Goal: Browse casually

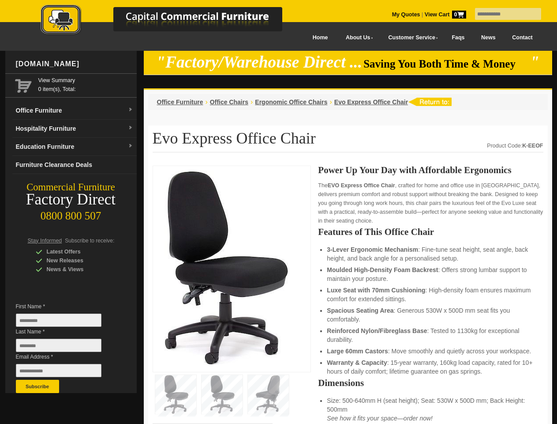
click at [503, 14] on input "text" at bounding box center [508, 14] width 66 height 12
click at [65, 347] on input "Last Name *" at bounding box center [59, 344] width 86 height 13
click at [38, 386] on button "Subscribe" at bounding box center [37, 385] width 43 height 13
click at [348, 295] on li "Luxe Seat with 70mm Cushioning : High-density foam ensures maximum comfort for …" at bounding box center [430, 294] width 207 height 18
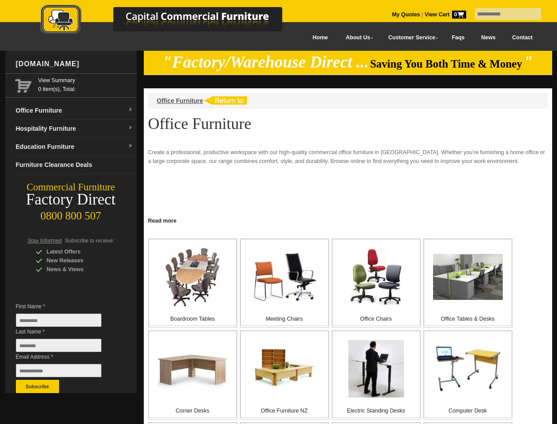
click at [503, 14] on input "text" at bounding box center [508, 14] width 66 height 12
click at [65, 347] on input "Last Name *" at bounding box center [59, 344] width 86 height 13
click at [38, 386] on button "Subscribe" at bounding box center [37, 385] width 43 height 13
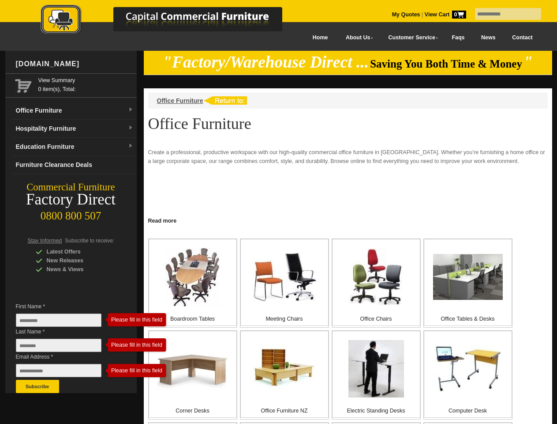
click at [348, 220] on link "Read more" at bounding box center [348, 219] width 409 height 11
